Goal: Navigation & Orientation: Find specific page/section

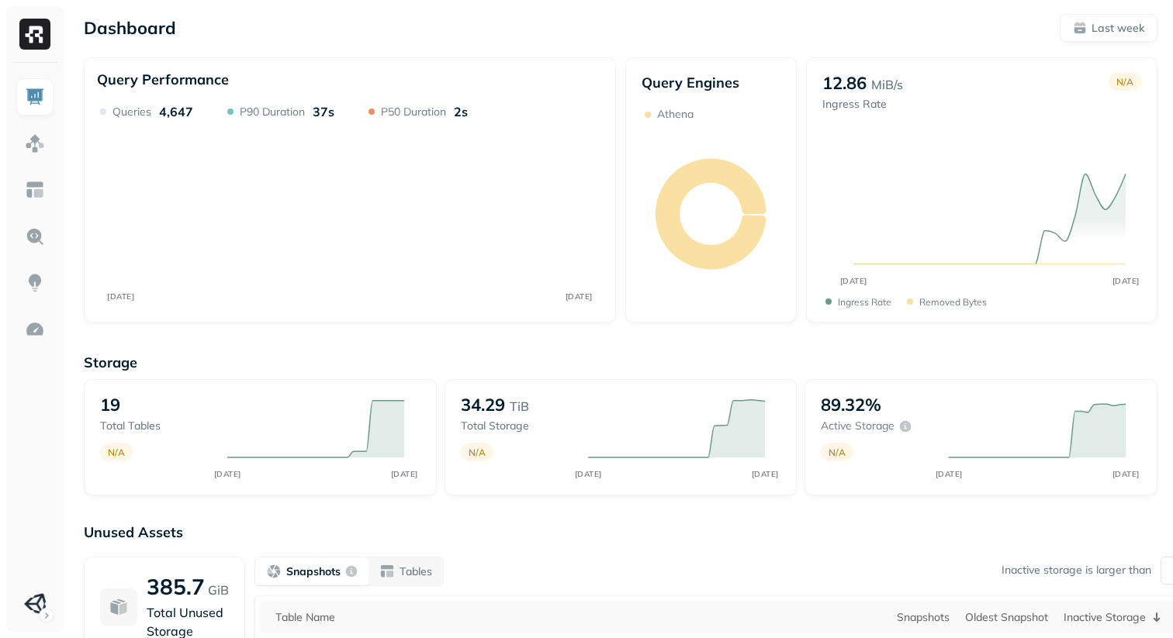
scroll to position [225, 0]
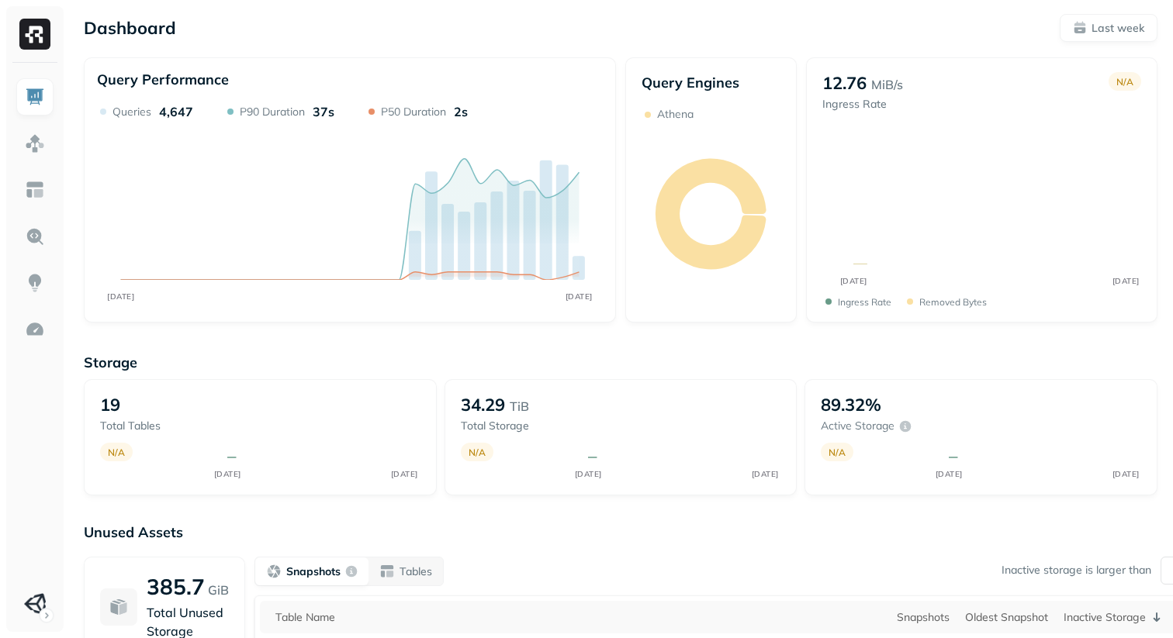
scroll to position [225, 0]
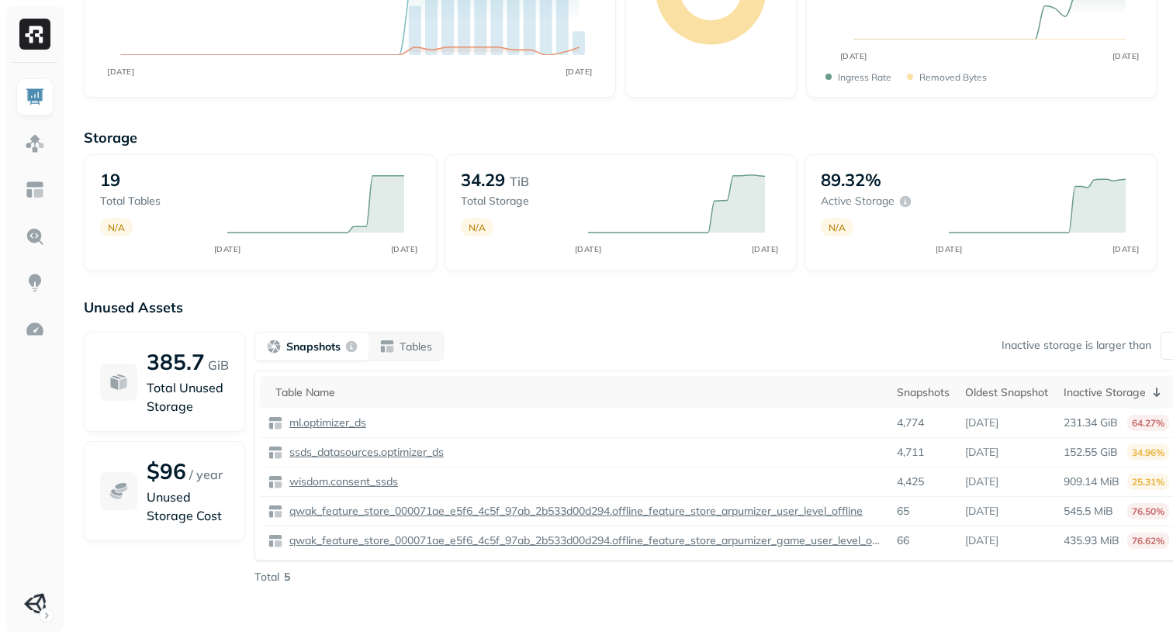
click at [36, 628] on div at bounding box center [34, 347] width 57 height 569
click at [36, 611] on html "Dashboard Last week Query Performance AUG [DATE] Queries 4,647 P90 Duration 37s…" at bounding box center [586, 206] width 1173 height 863
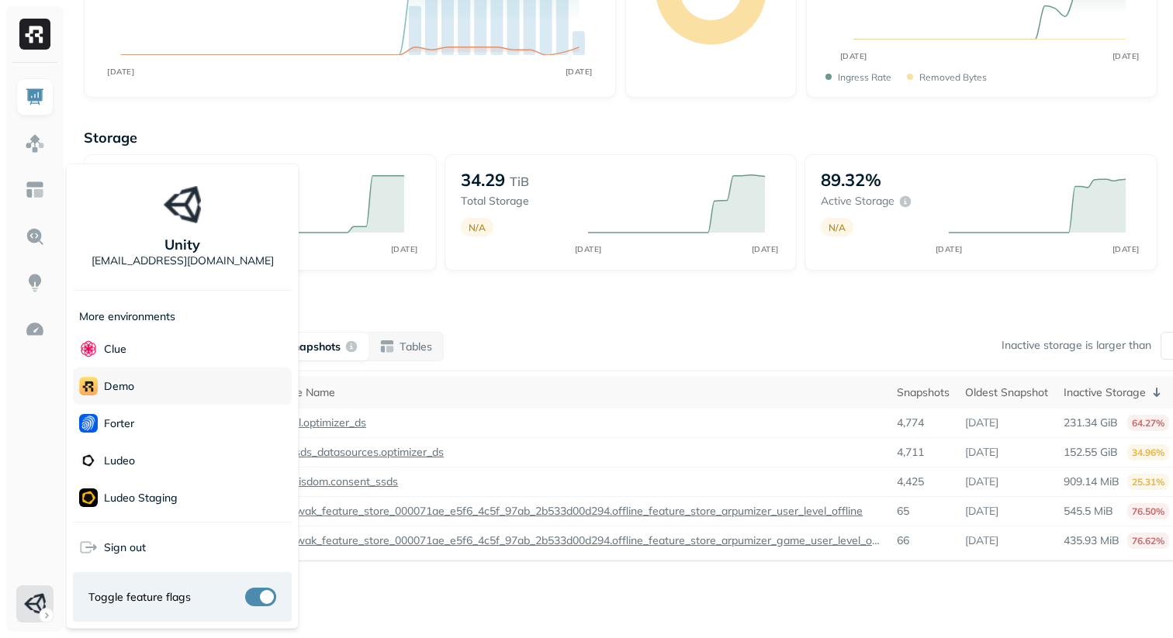
click at [152, 393] on div "demo" at bounding box center [182, 386] width 219 height 37
